Goal: Task Accomplishment & Management: Complete application form

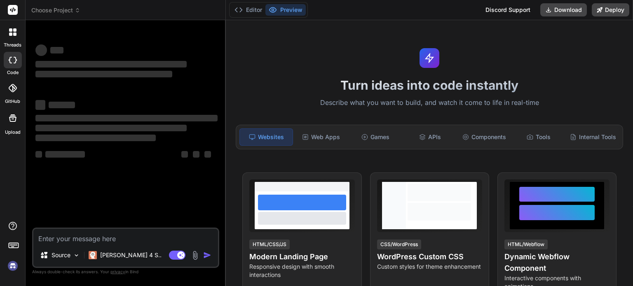
type textarea "x"
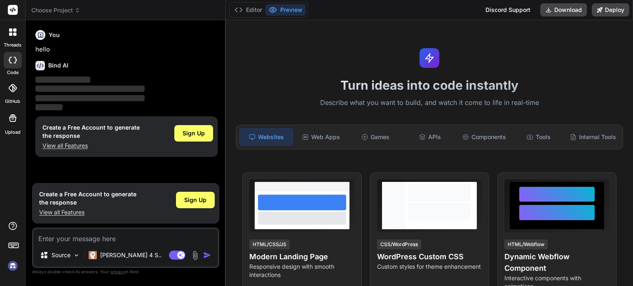
paste textarea "make me a game in html CSS and js in one file"
type textarea "make me a game in html CSS and js in one file"
type textarea "x"
type textarea "make me a game in html CSS and js in one file"
click at [205, 258] on img "button" at bounding box center [207, 255] width 8 height 8
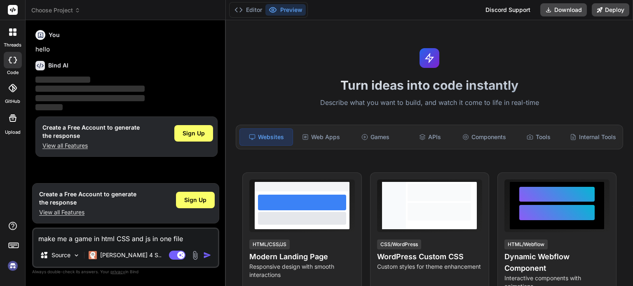
click at [206, 256] on img "button" at bounding box center [207, 255] width 8 height 8
click at [190, 200] on span "Sign Up" at bounding box center [195, 200] width 22 height 8
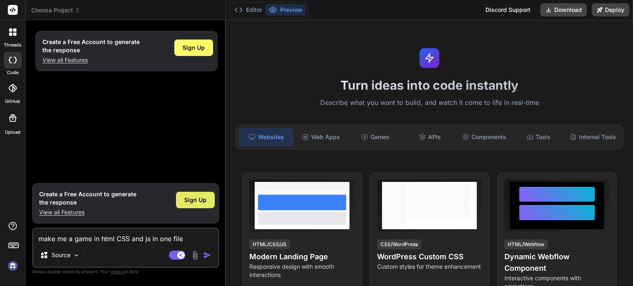
type textarea "x"
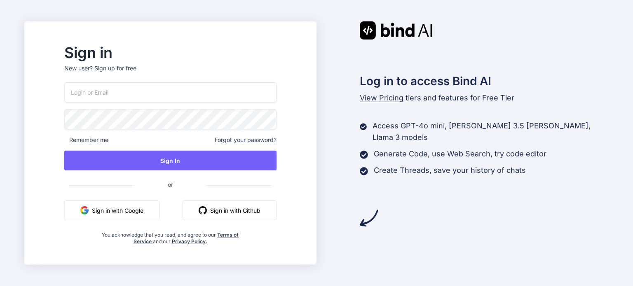
click at [176, 93] on input "email" at bounding box center [170, 92] width 212 height 20
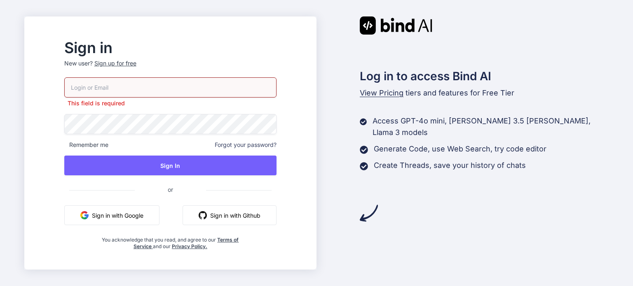
click at [133, 68] on p "New user? Sign up for free" at bounding box center [170, 68] width 212 height 18
click at [136, 63] on div "Sign up for free" at bounding box center [115, 63] width 42 height 8
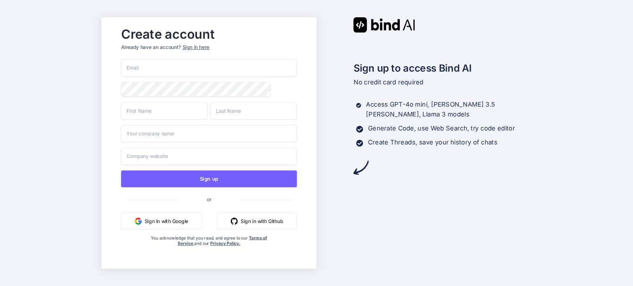
click at [215, 68] on input "email" at bounding box center [209, 67] width 176 height 17
type input "[EMAIL_ADDRESS][PERSON_NAME][DOMAIN_NAME]"
click at [135, 106] on input "text" at bounding box center [164, 110] width 87 height 17
type input "michael"
click at [223, 115] on input "text" at bounding box center [253, 110] width 87 height 17
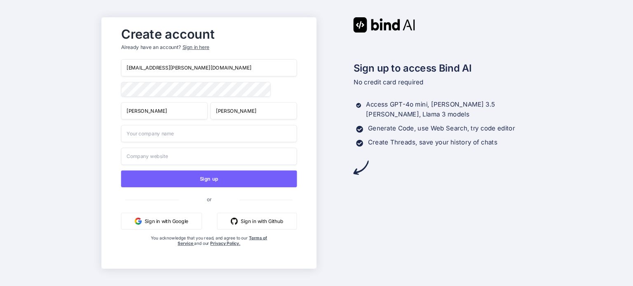
type input "sanchez"
click at [209, 132] on input "text" at bounding box center [209, 133] width 176 height 17
type input "azisnotdiddyblud"
click at [190, 155] on input "text" at bounding box center [209, 156] width 176 height 17
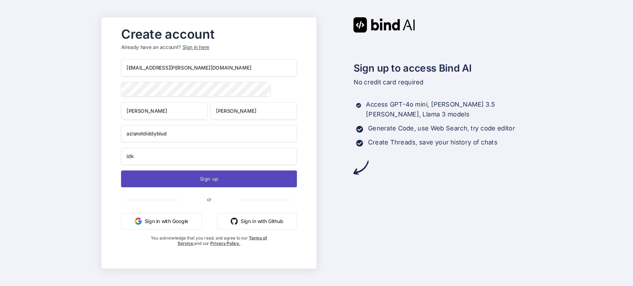
type input "idk"
click at [211, 181] on button "Sign up" at bounding box center [209, 179] width 176 height 17
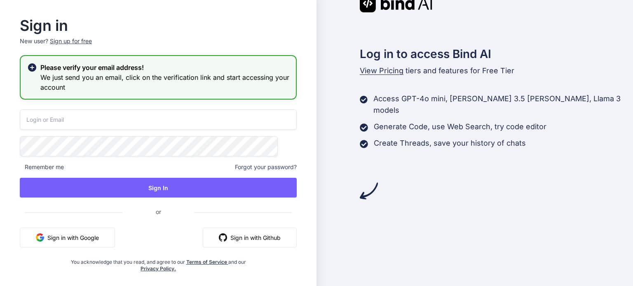
type input "[EMAIL_ADDRESS][PERSON_NAME][DOMAIN_NAME]"
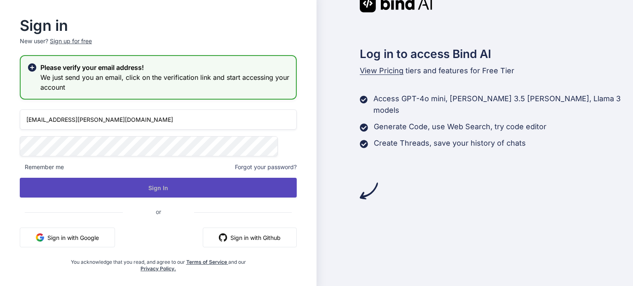
click at [136, 193] on button "Sign In" at bounding box center [158, 188] width 277 height 20
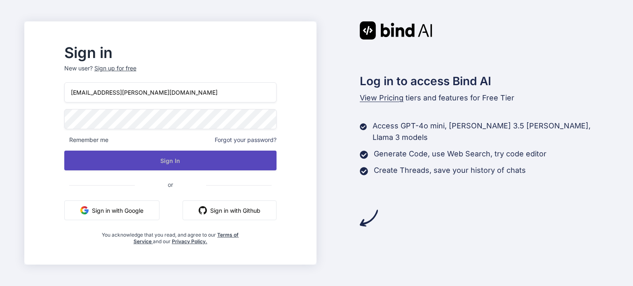
click at [131, 161] on button "Sign In" at bounding box center [170, 161] width 212 height 20
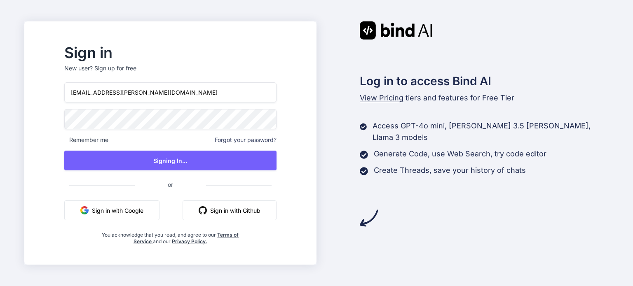
click at [138, 173] on div "229298@andrews.esc18.net Remember me Forgot your password? Signing In... or Sig…" at bounding box center [170, 163] width 212 height 163
click at [142, 205] on button "Sign in with Google" at bounding box center [111, 211] width 95 height 20
click at [207, 90] on input "[EMAIL_ADDRESS][PERSON_NAME][DOMAIN_NAME]" at bounding box center [170, 92] width 212 height 20
click at [183, 101] on input "[EMAIL_ADDRESS][PERSON_NAME][DOMAIN_NAME]" at bounding box center [170, 92] width 212 height 20
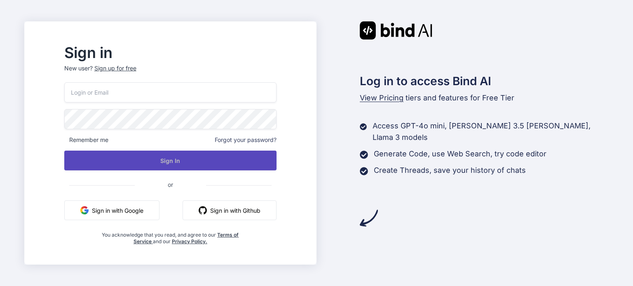
type input "229298@andrews.esc18.net"
click at [171, 157] on button "Sign In" at bounding box center [170, 161] width 212 height 20
type input "[EMAIL_ADDRESS][PERSON_NAME][DOMAIN_NAME]"
click at [180, 169] on button "Sign In" at bounding box center [170, 161] width 212 height 20
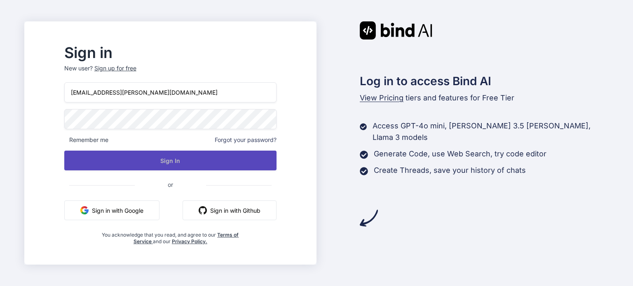
click at [237, 163] on button "Sign In" at bounding box center [170, 161] width 212 height 20
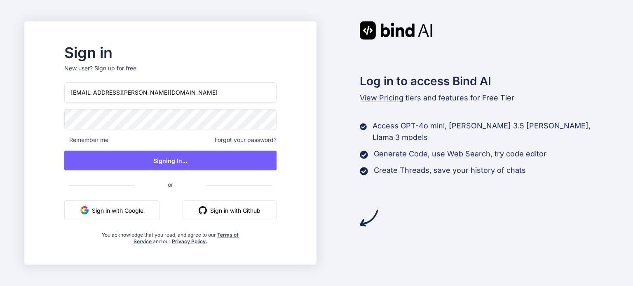
click at [136, 69] on div "Sign up for free" at bounding box center [115, 68] width 42 height 8
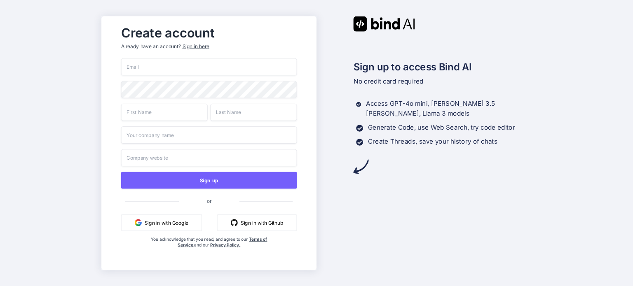
type input "[EMAIL_ADDRESS][PERSON_NAME][DOMAIN_NAME]"
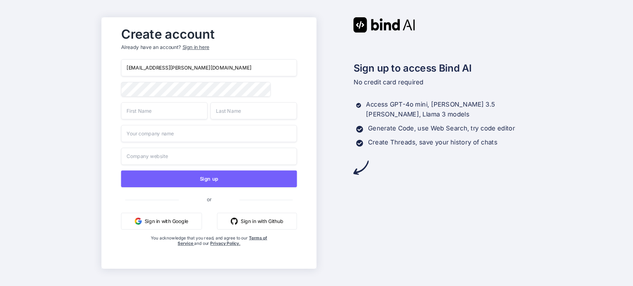
click at [196, 48] on div "Sign in here" at bounding box center [195, 47] width 27 height 7
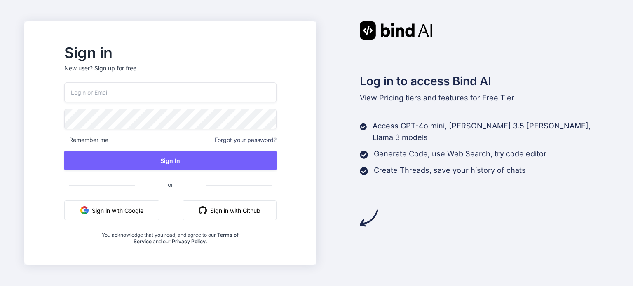
type input "[EMAIL_ADDRESS][PERSON_NAME][DOMAIN_NAME]"
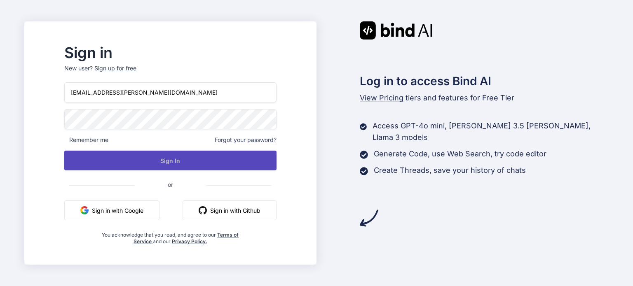
click at [277, 169] on button "Sign In" at bounding box center [170, 161] width 212 height 20
click at [211, 154] on button "Sign In" at bounding box center [170, 161] width 212 height 20
